Goal: Task Accomplishment & Management: Complete application form

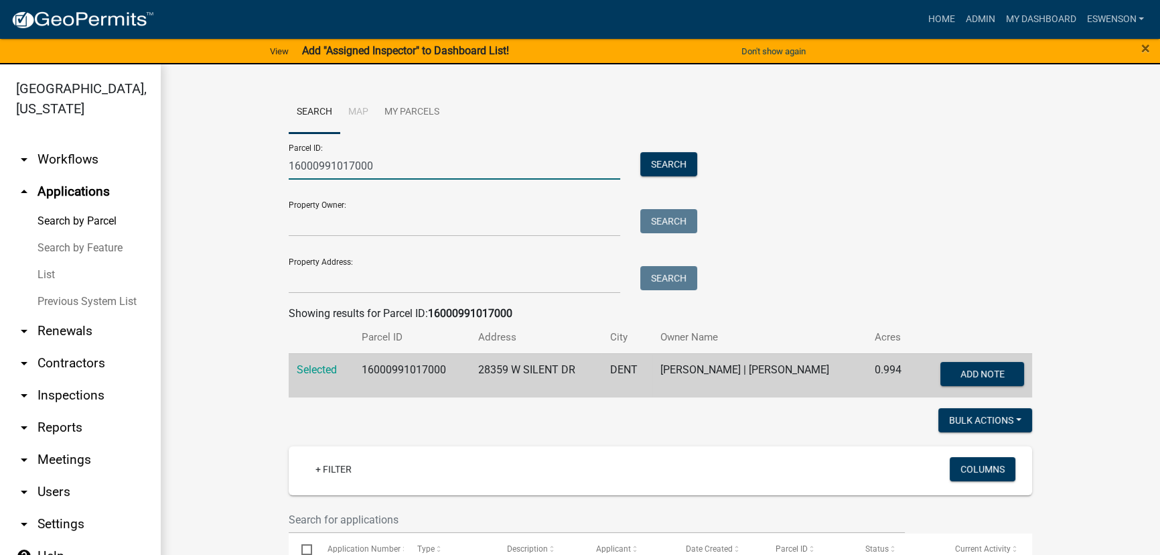
click at [391, 164] on input "16000991017000" at bounding box center [455, 165] width 332 height 27
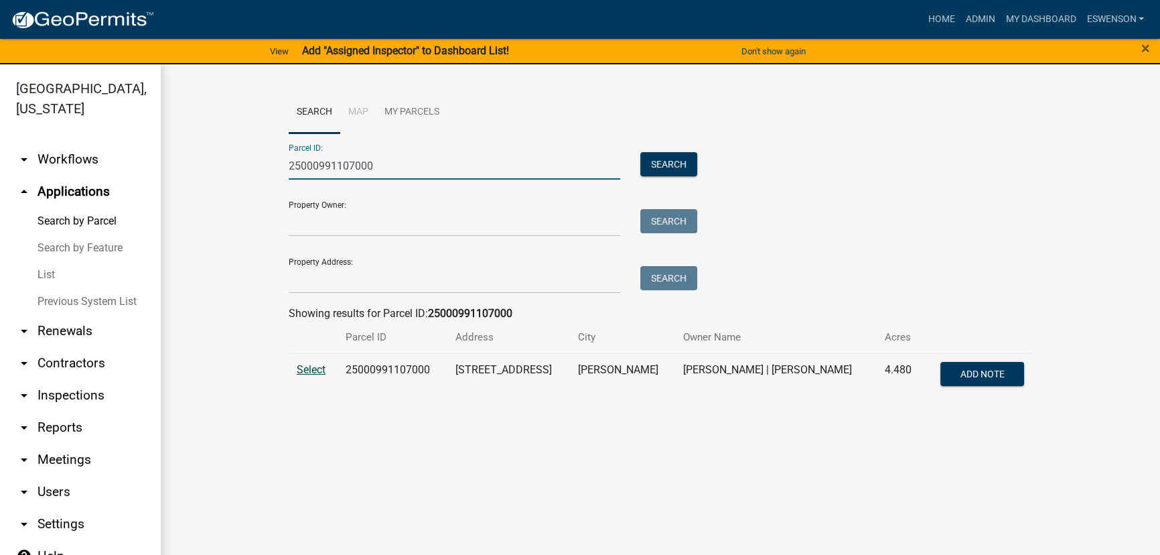
type input "25000991107000"
click at [308, 370] on span "Select" at bounding box center [311, 369] width 29 height 13
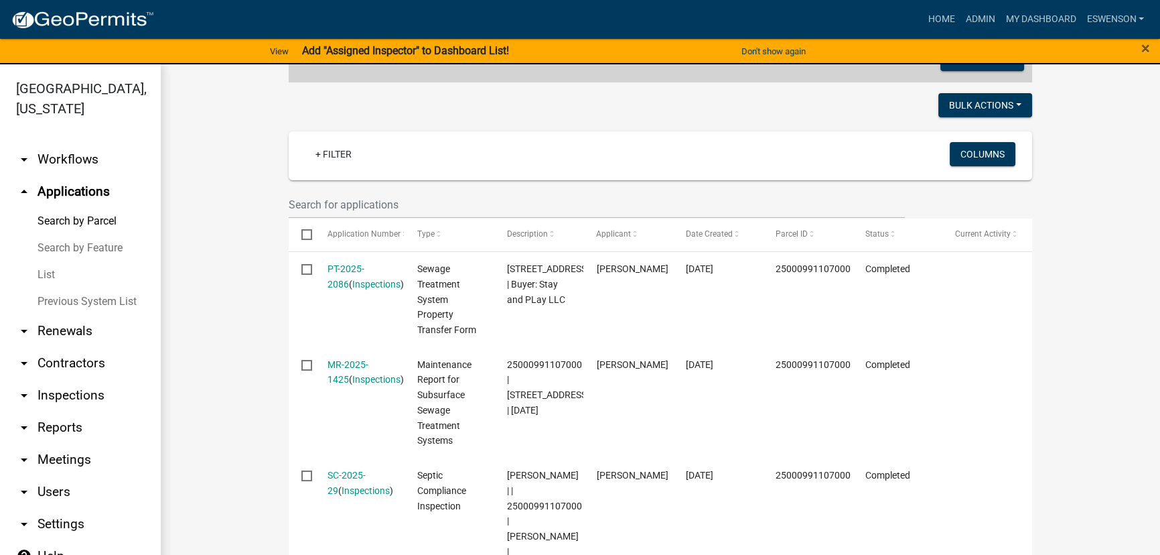
scroll to position [63, 0]
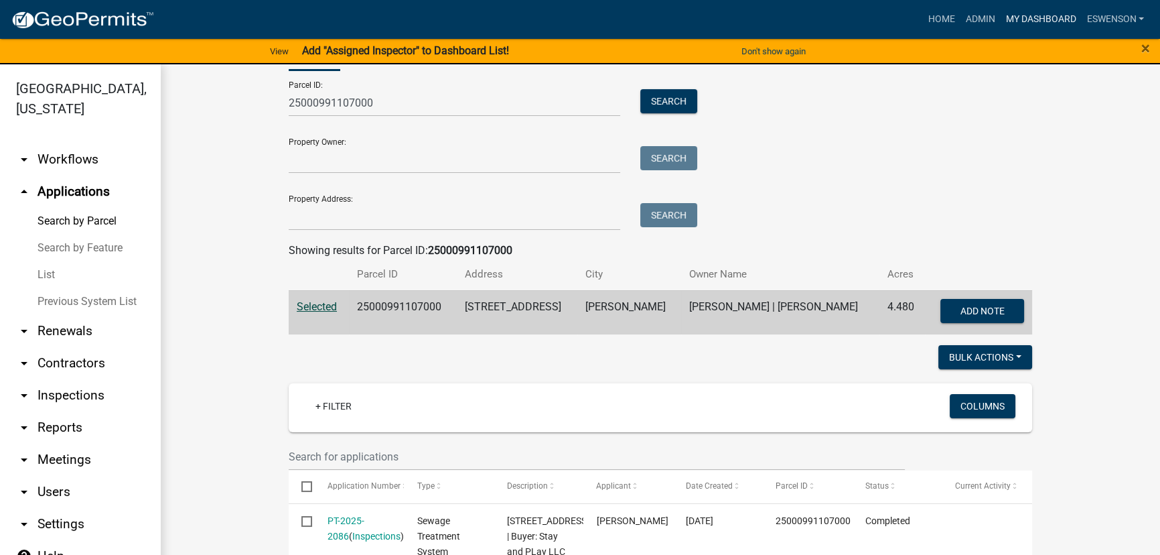
click at [1012, 30] on link "My Dashboard" at bounding box center [1040, 19] width 81 height 25
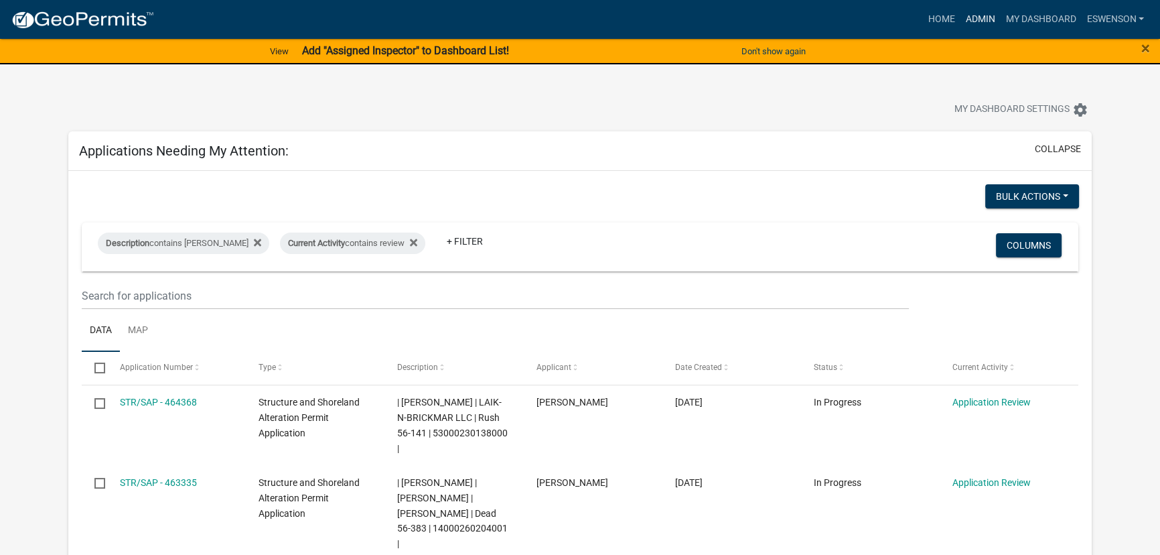
click at [977, 26] on link "Admin" at bounding box center [980, 19] width 40 height 25
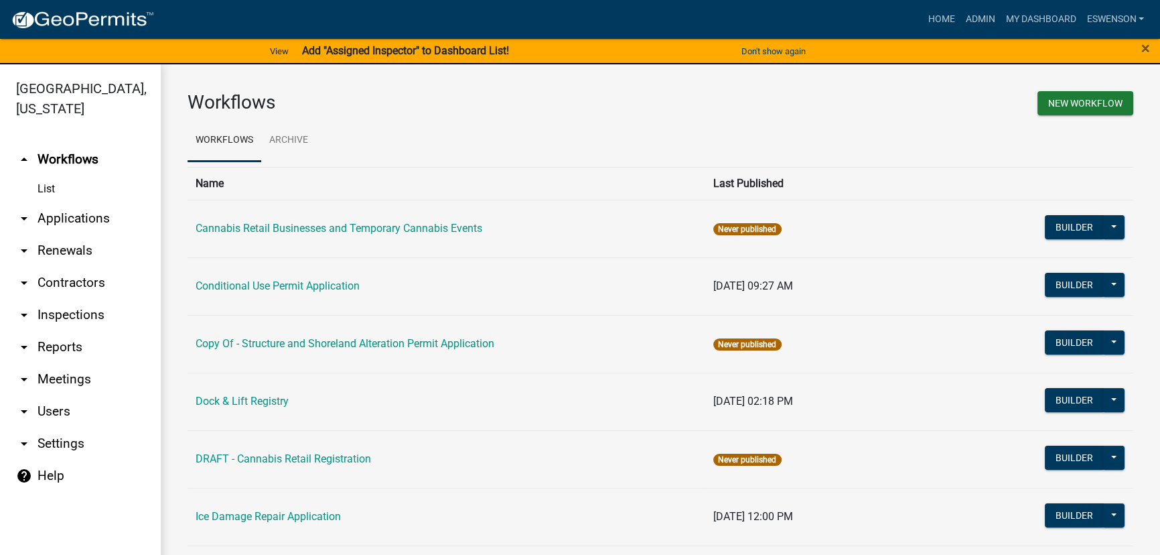
click at [98, 211] on link "arrow_drop_down Applications" at bounding box center [80, 218] width 161 height 32
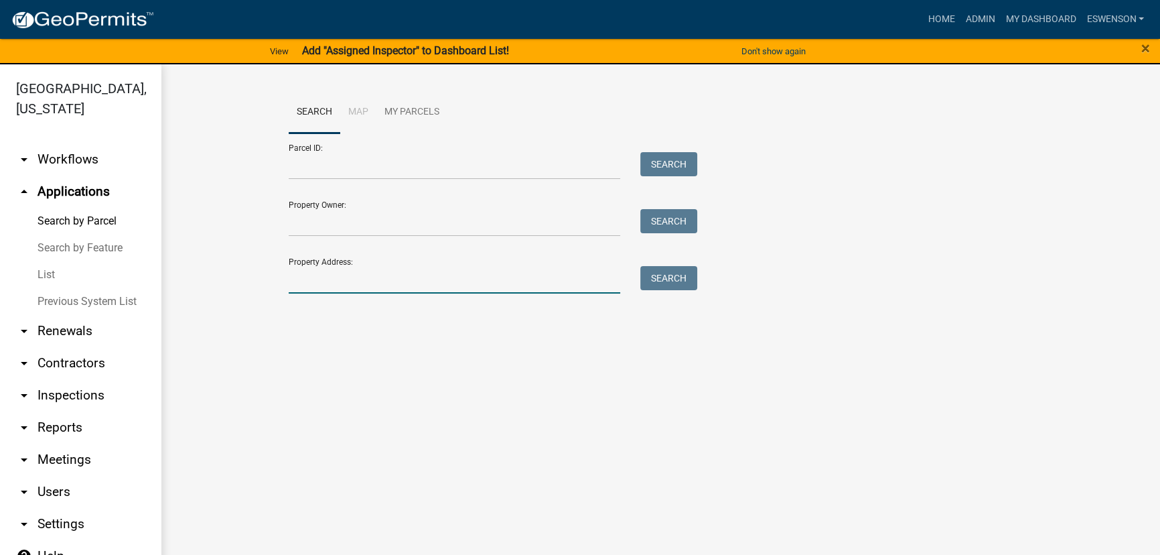
drag, startPoint x: 342, startPoint y: 275, endPoint x: 348, endPoint y: 271, distance: 7.8
click at [342, 275] on input "Property Address:" at bounding box center [455, 279] width 332 height 27
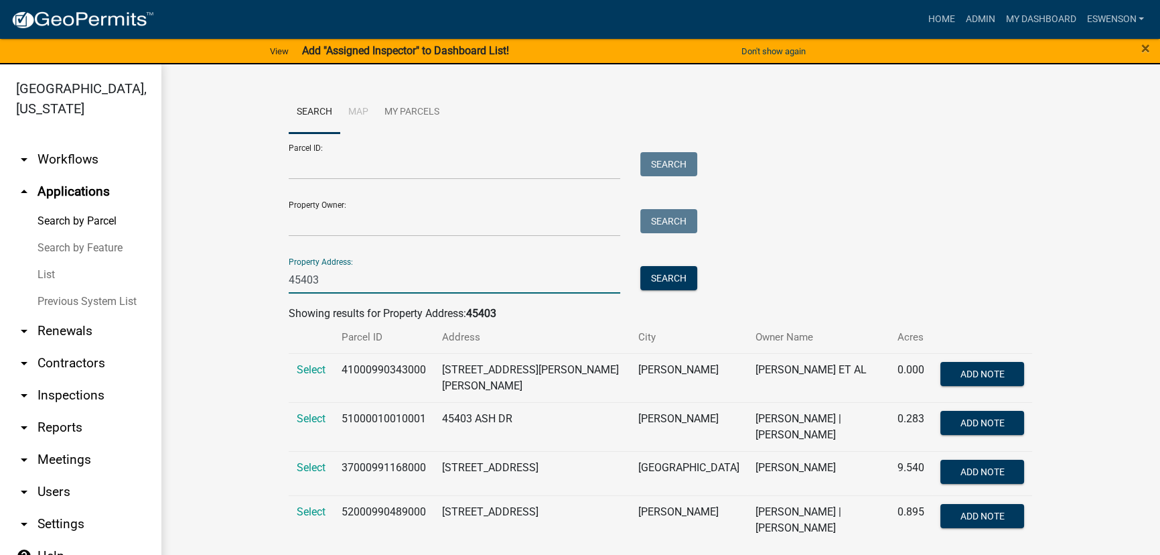
type input "45403"
drag, startPoint x: 378, startPoint y: 400, endPoint x: 371, endPoint y: 408, distance: 10.9
click at [376, 402] on td "51000010010001" at bounding box center [384, 426] width 101 height 49
click at [369, 409] on td "51000010010001" at bounding box center [384, 426] width 101 height 49
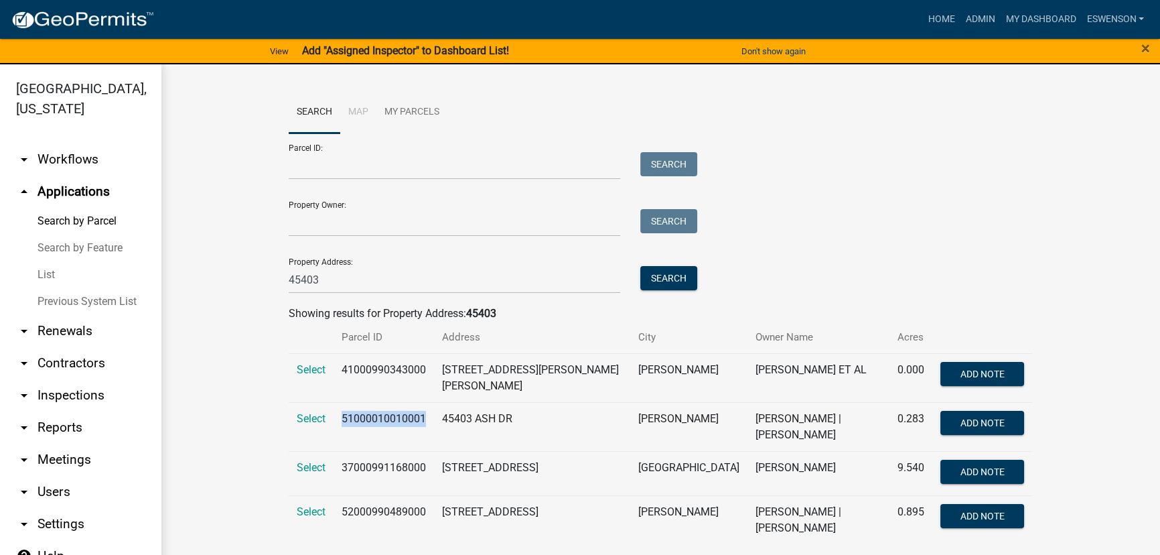
copy td "51000010010001"
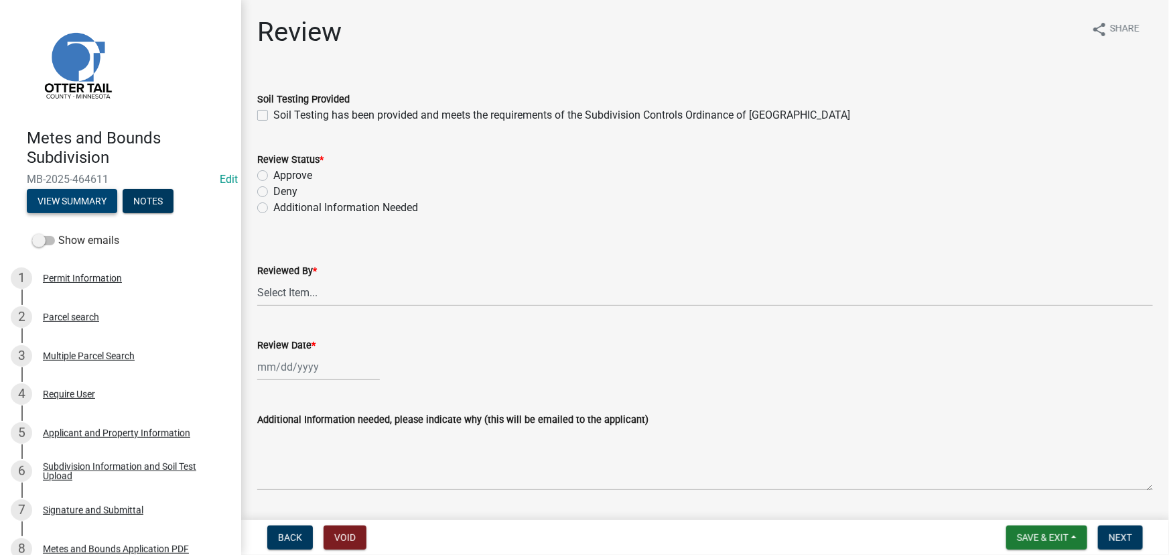
click at [88, 202] on button "View Summary" at bounding box center [72, 201] width 90 height 24
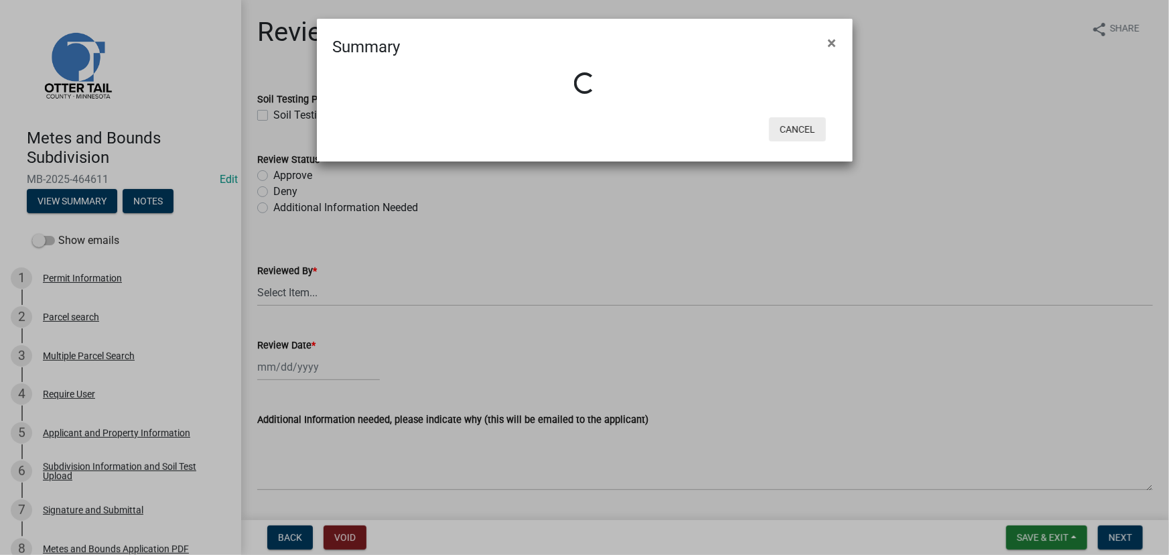
drag, startPoint x: 793, startPoint y: 128, endPoint x: 736, endPoint y: 121, distance: 57.4
click at [793, 128] on button "Cancel" at bounding box center [797, 129] width 57 height 24
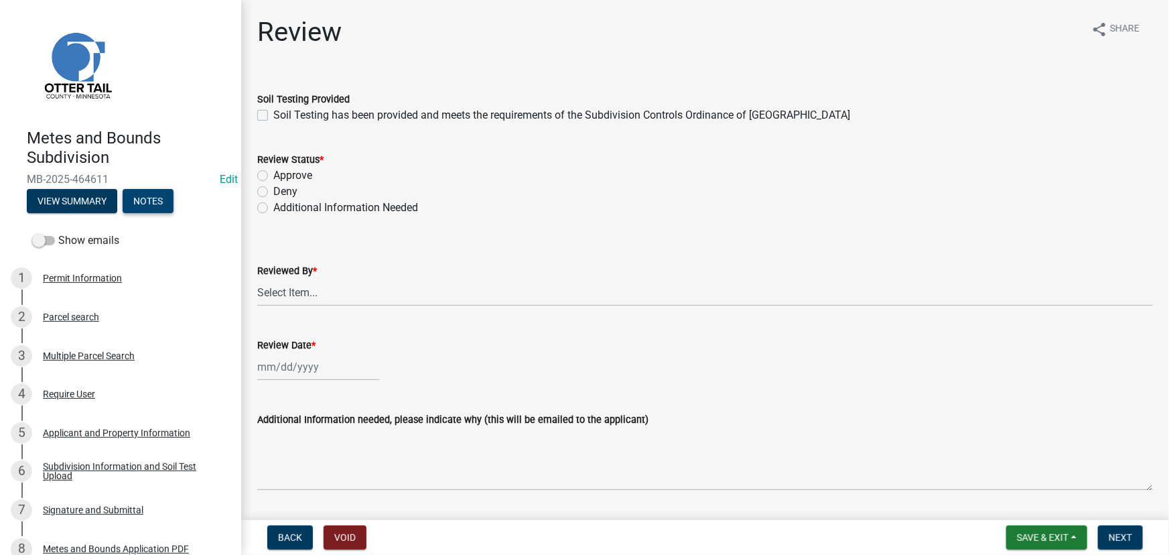
click at [127, 198] on button "Notes" at bounding box center [148, 201] width 51 height 24
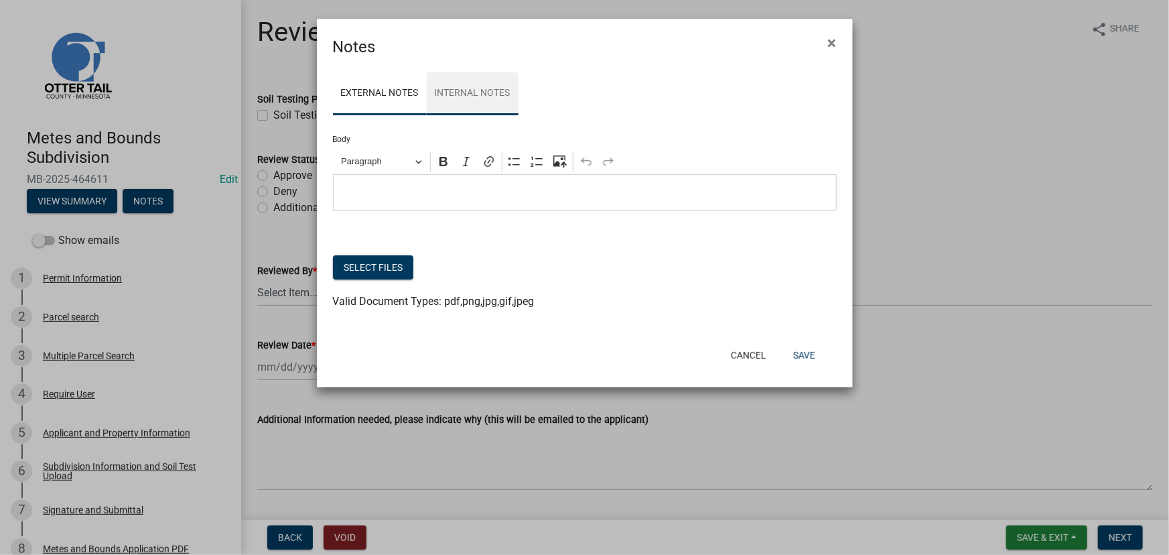
click at [455, 101] on link "Internal Notes" at bounding box center [473, 93] width 92 height 43
drag, startPoint x: 829, startPoint y: 40, endPoint x: 829, endPoint y: 51, distance: 11.4
click at [829, 40] on span "×" at bounding box center [832, 43] width 9 height 19
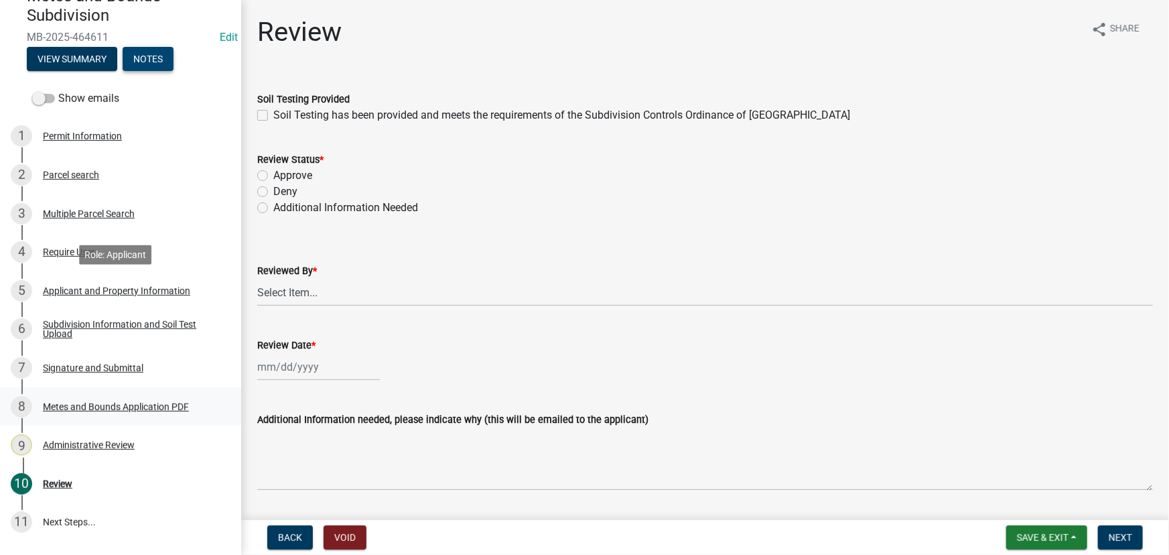
scroll to position [222, 0]
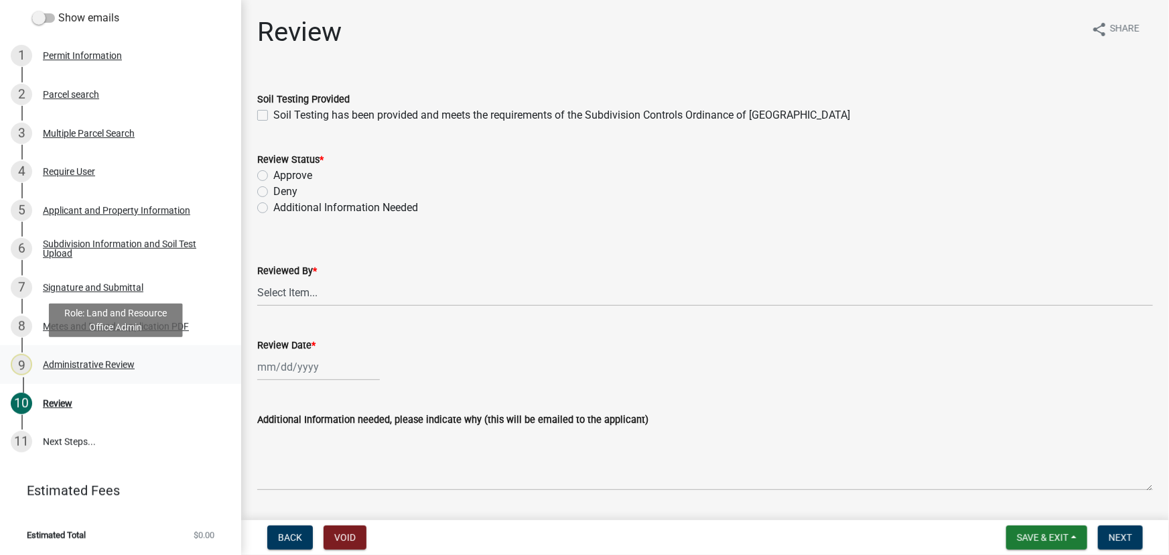
click at [118, 362] on div "Administrative Review" at bounding box center [89, 364] width 92 height 9
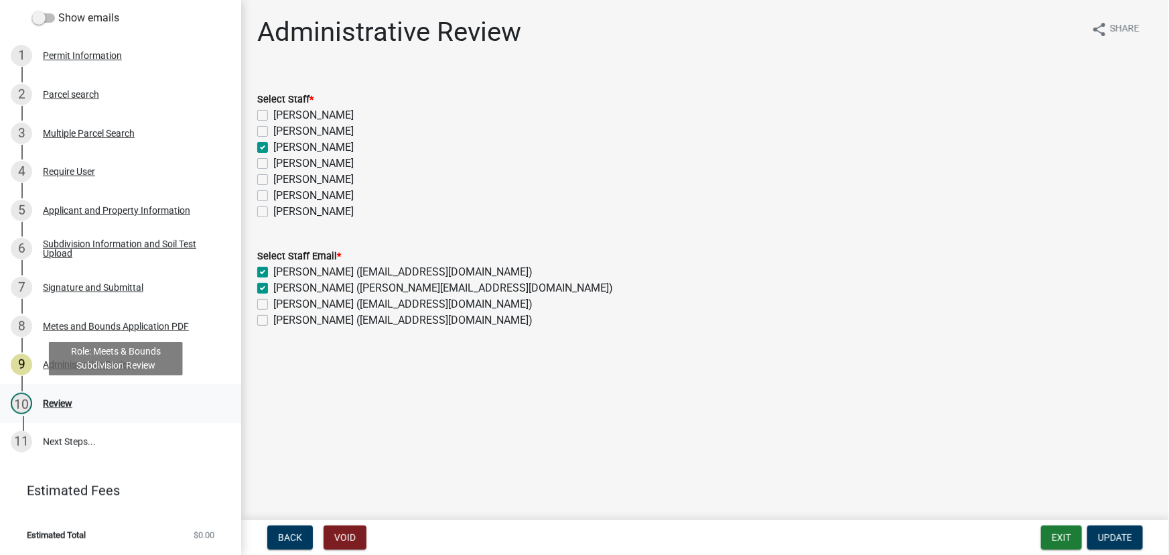
click at [47, 401] on div "Review" at bounding box center [57, 403] width 29 height 9
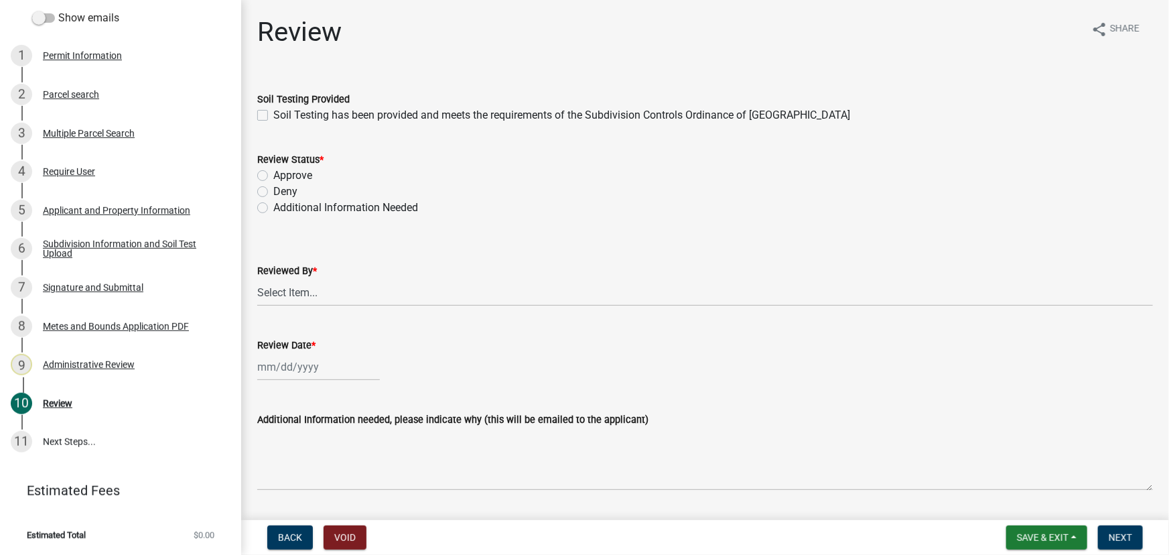
drag, startPoint x: 486, startPoint y: 120, endPoint x: 368, endPoint y: 197, distance: 141.4
click at [486, 120] on label "Soil Testing has been provided and meets the requirements of the Subdivision Co…" at bounding box center [561, 115] width 577 height 16
click at [282, 116] on input "Soil Testing has been provided and meets the requirements of the Subdivision Co…" at bounding box center [277, 111] width 9 height 9
checkbox input "true"
click at [281, 173] on label "Approve" at bounding box center [292, 176] width 39 height 16
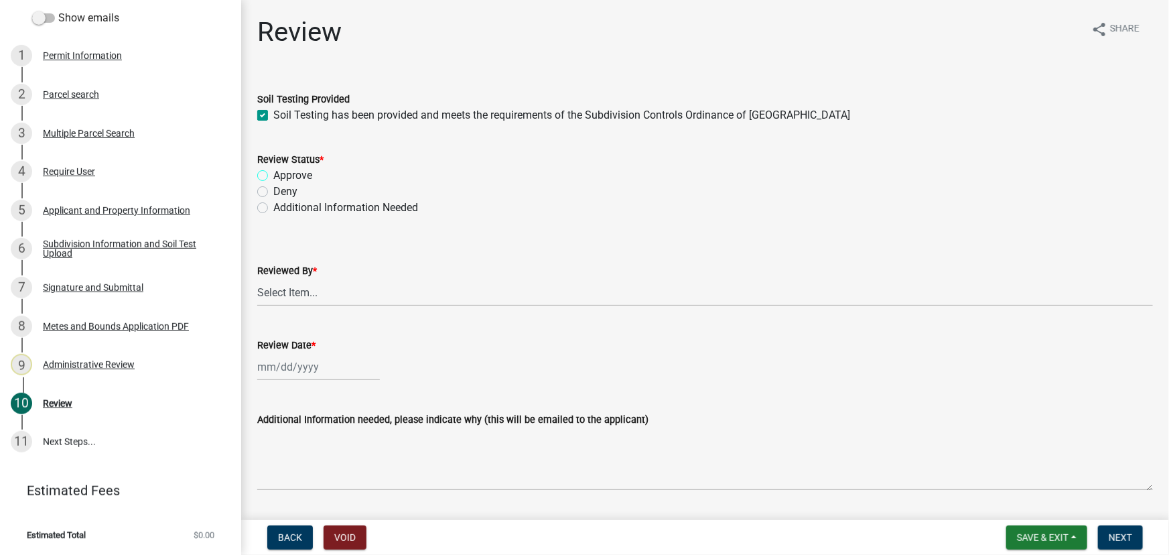
click at [281, 173] on input "Approve" at bounding box center [277, 172] width 9 height 9
radio input "true"
click at [313, 291] on select "Select Item... [PERSON_NAME] [PERSON_NAME] [PERSON_NAME] [PERSON_NAME] [PERSON_…" at bounding box center [705, 292] width 896 height 27
click at [257, 279] on select "Select Item... [PERSON_NAME] [PERSON_NAME] [PERSON_NAME] [PERSON_NAME] [PERSON_…" at bounding box center [705, 292] width 896 height 27
select select "2c545579-1fdf-4a91-a70a-71459d38fef0"
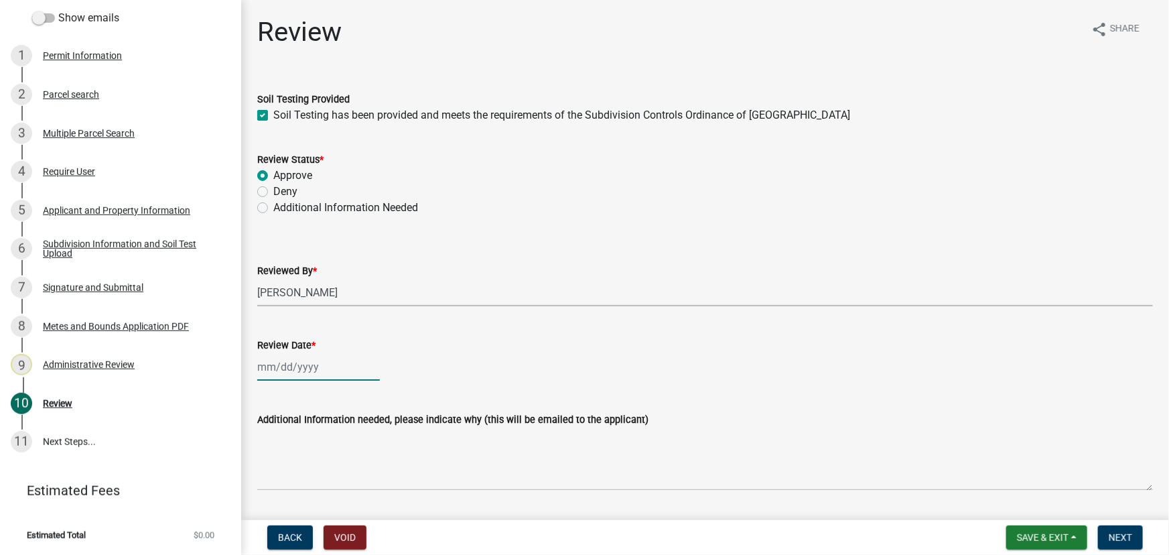
click at [321, 371] on div at bounding box center [318, 366] width 123 height 27
select select "8"
select select "2025"
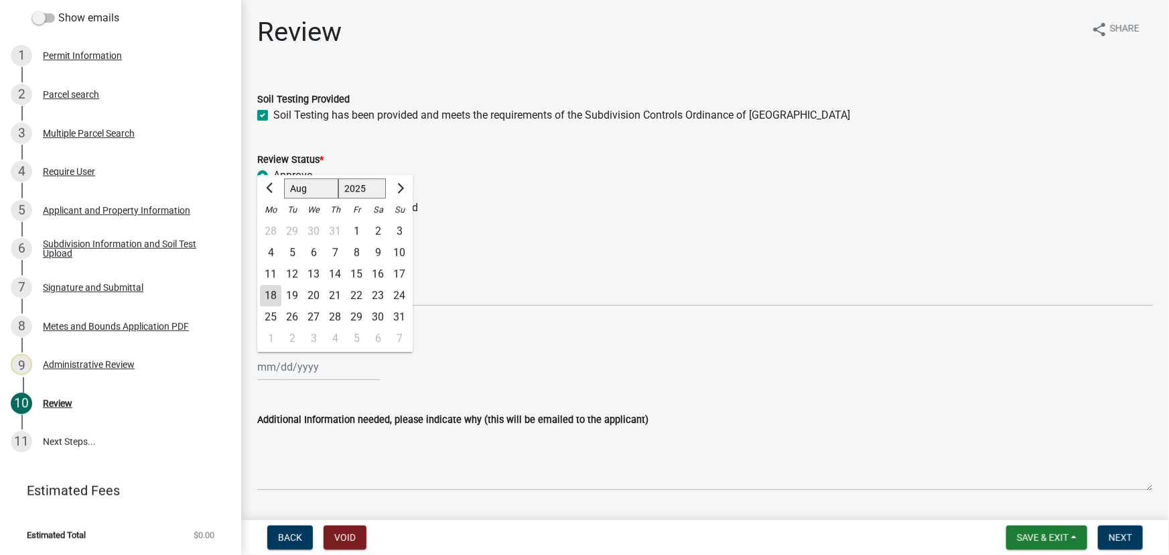
click at [275, 288] on div "18" at bounding box center [270, 295] width 21 height 21
type input "[DATE]"
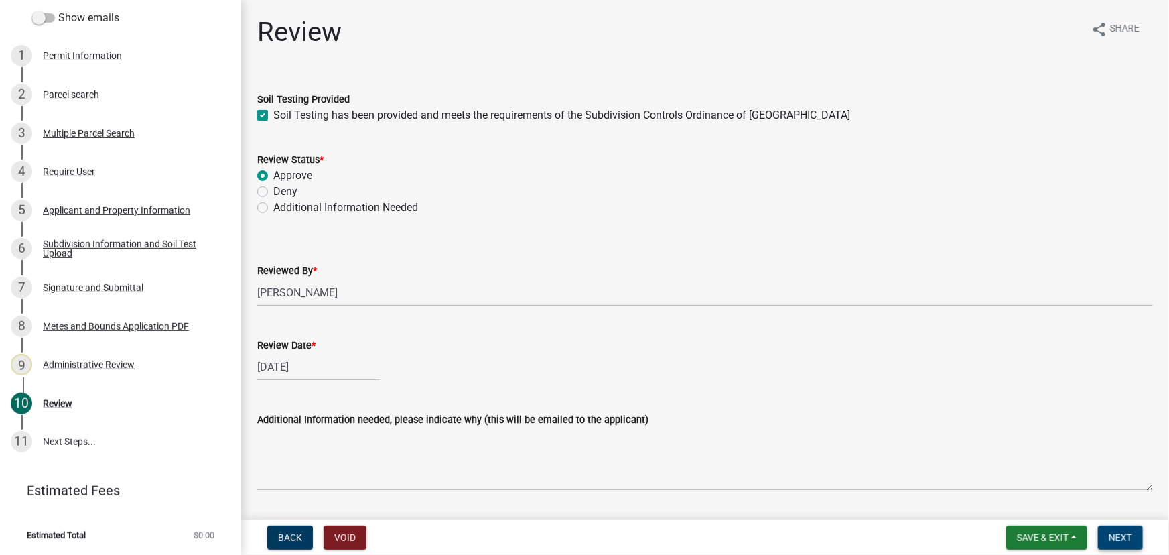
click at [1109, 532] on span "Next" at bounding box center [1120, 537] width 23 height 11
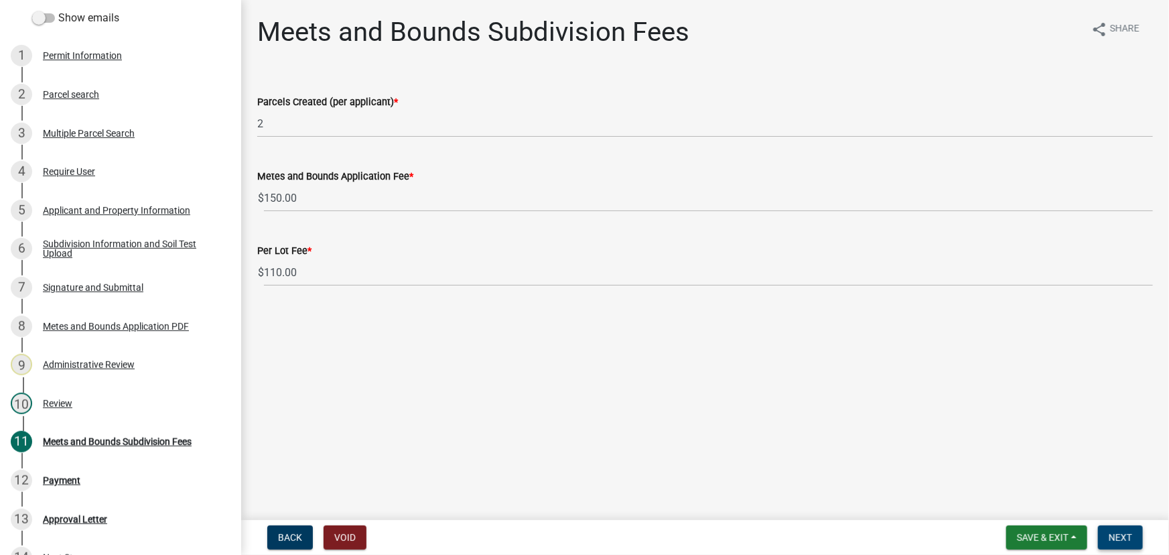
click at [1112, 533] on span "Next" at bounding box center [1120, 537] width 23 height 11
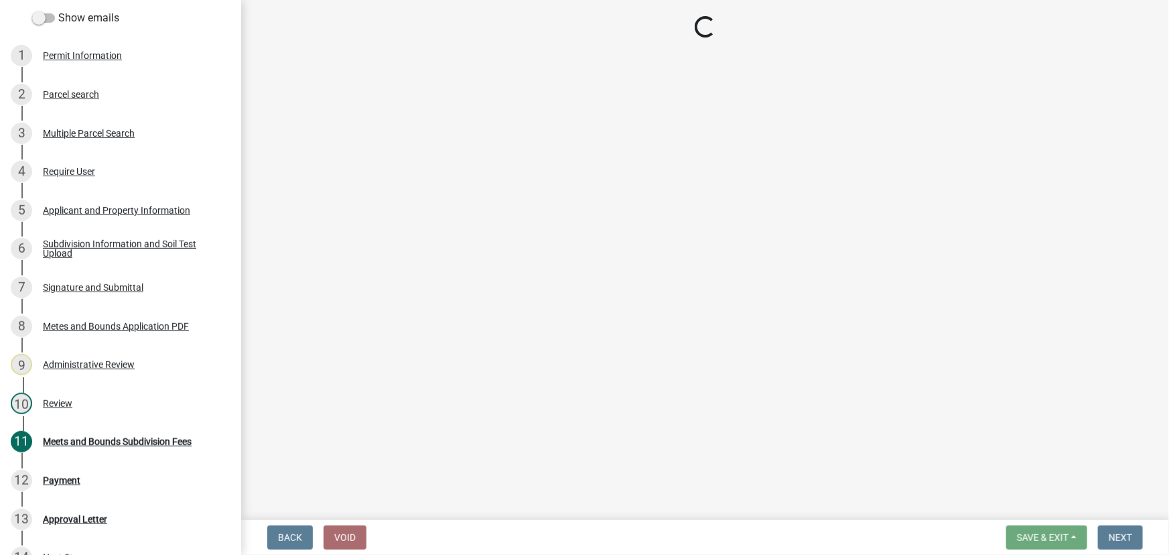
select select "3: 3"
